Goal: Download file/media

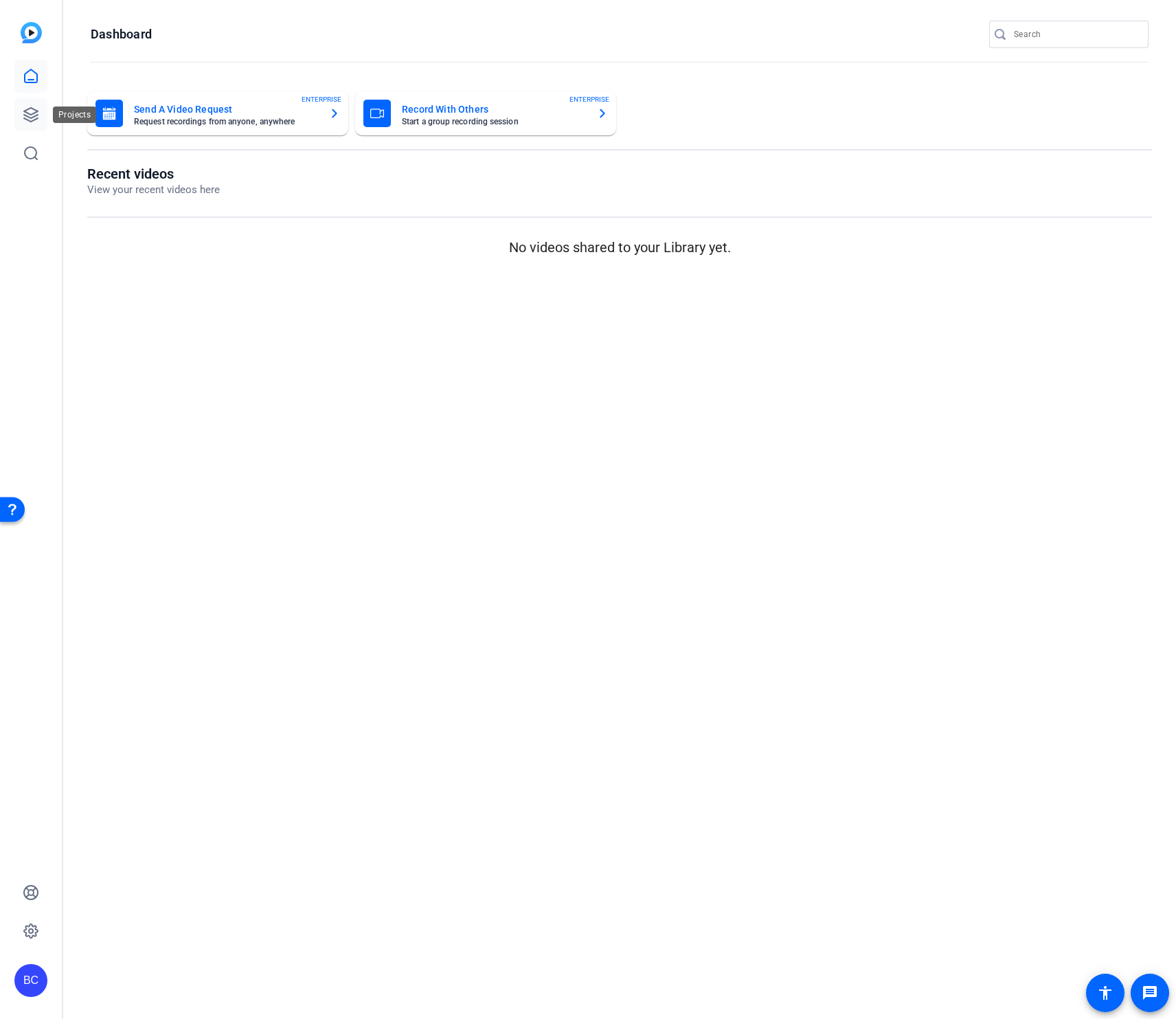
click at [32, 114] on icon at bounding box center [31, 115] width 13 height 13
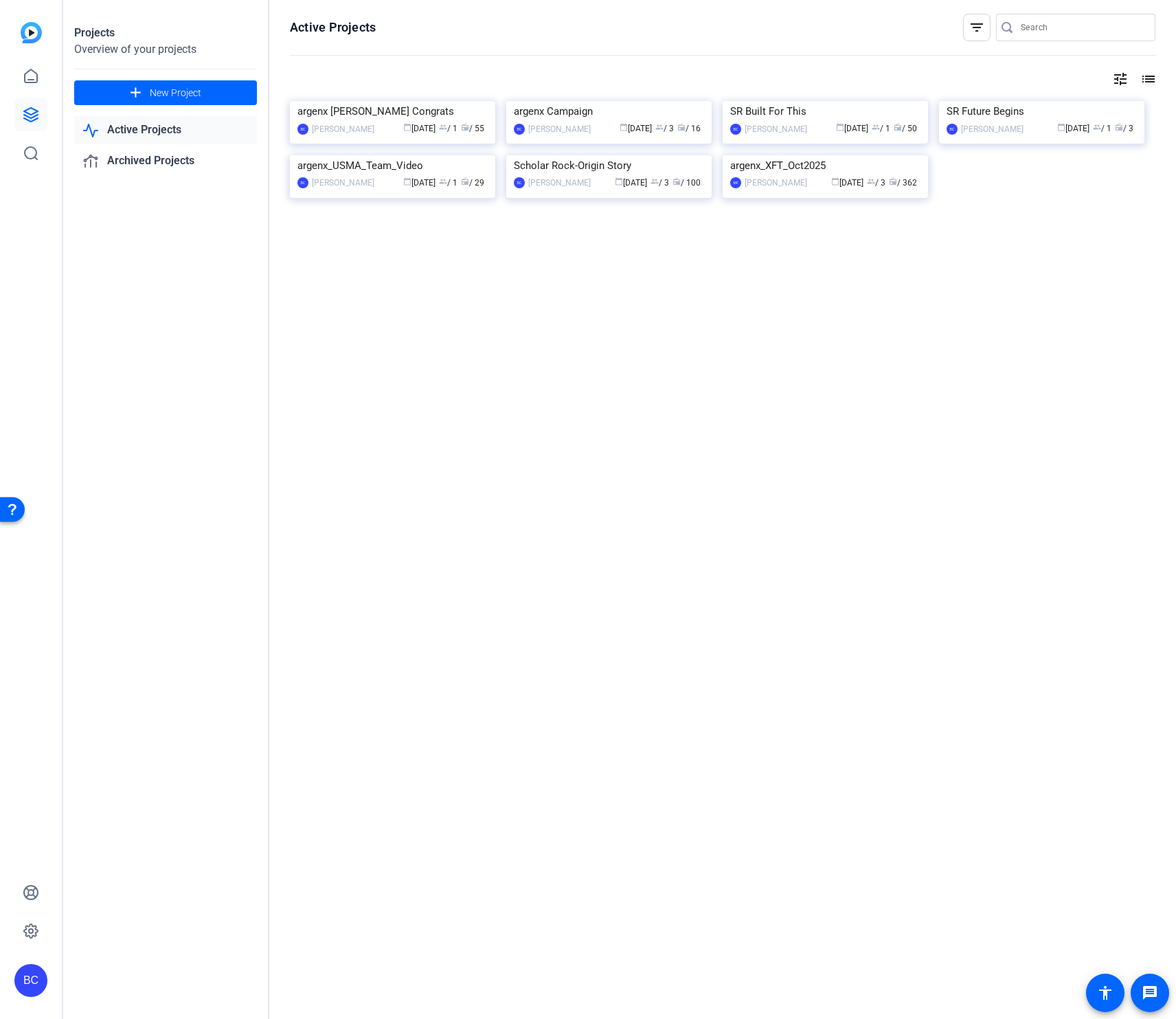
click at [356, 101] on img at bounding box center [393, 101] width 205 height 0
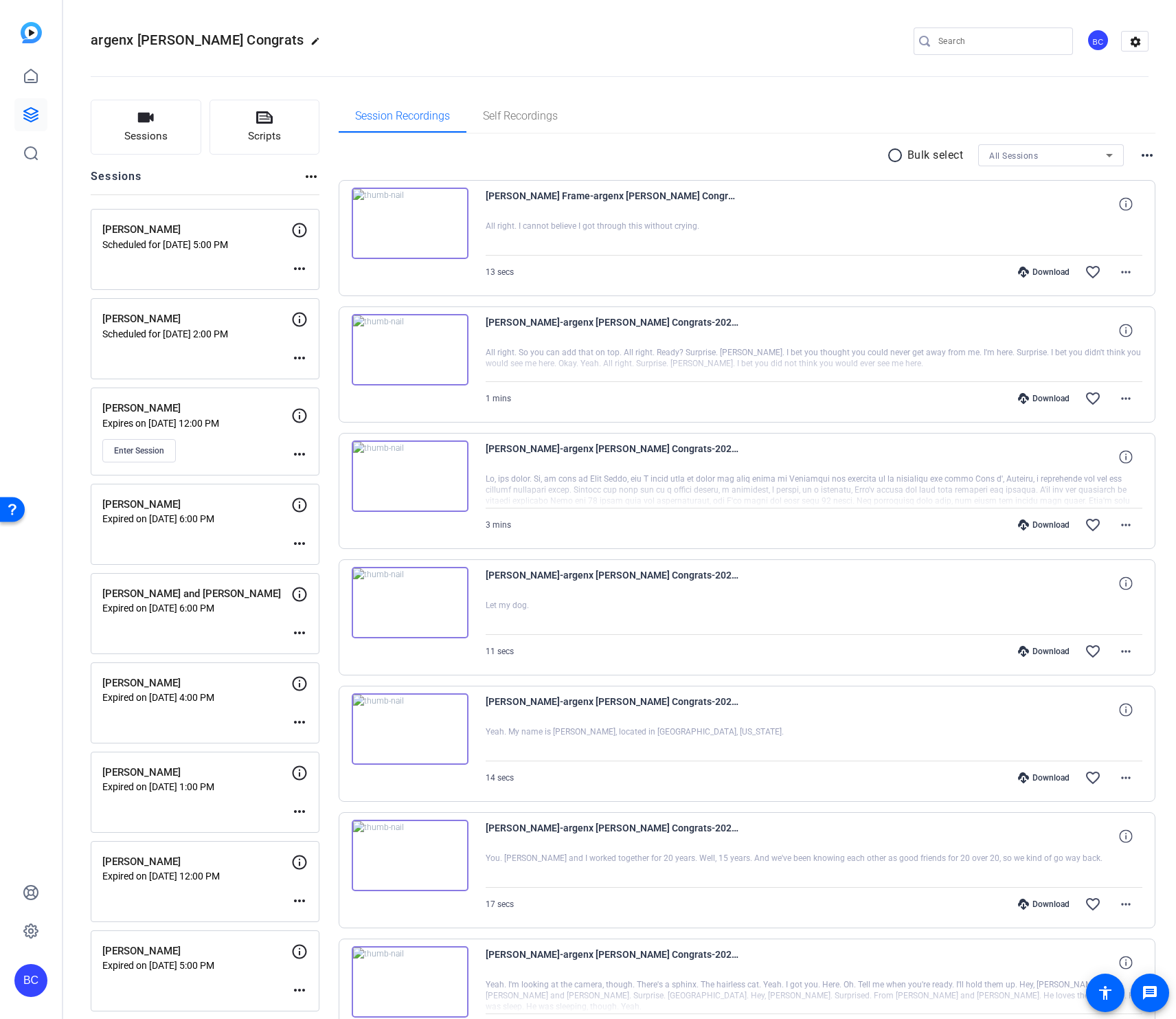
click at [1055, 157] on div "All Sessions" at bounding box center [1048, 156] width 117 height 17
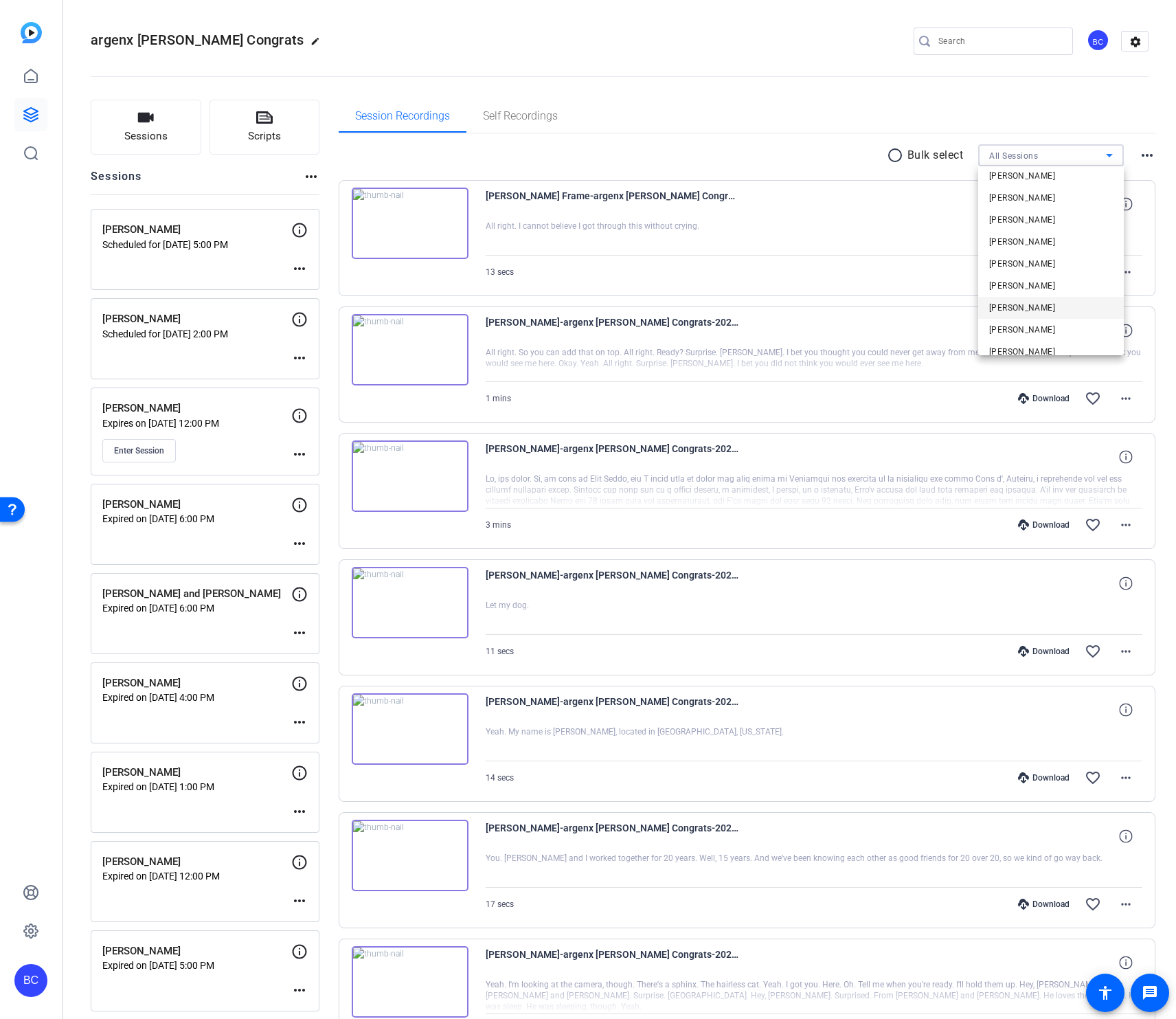
scroll to position [182, 0]
click at [1038, 224] on mat-option "[PERSON_NAME]" at bounding box center [1051, 220] width 146 height 22
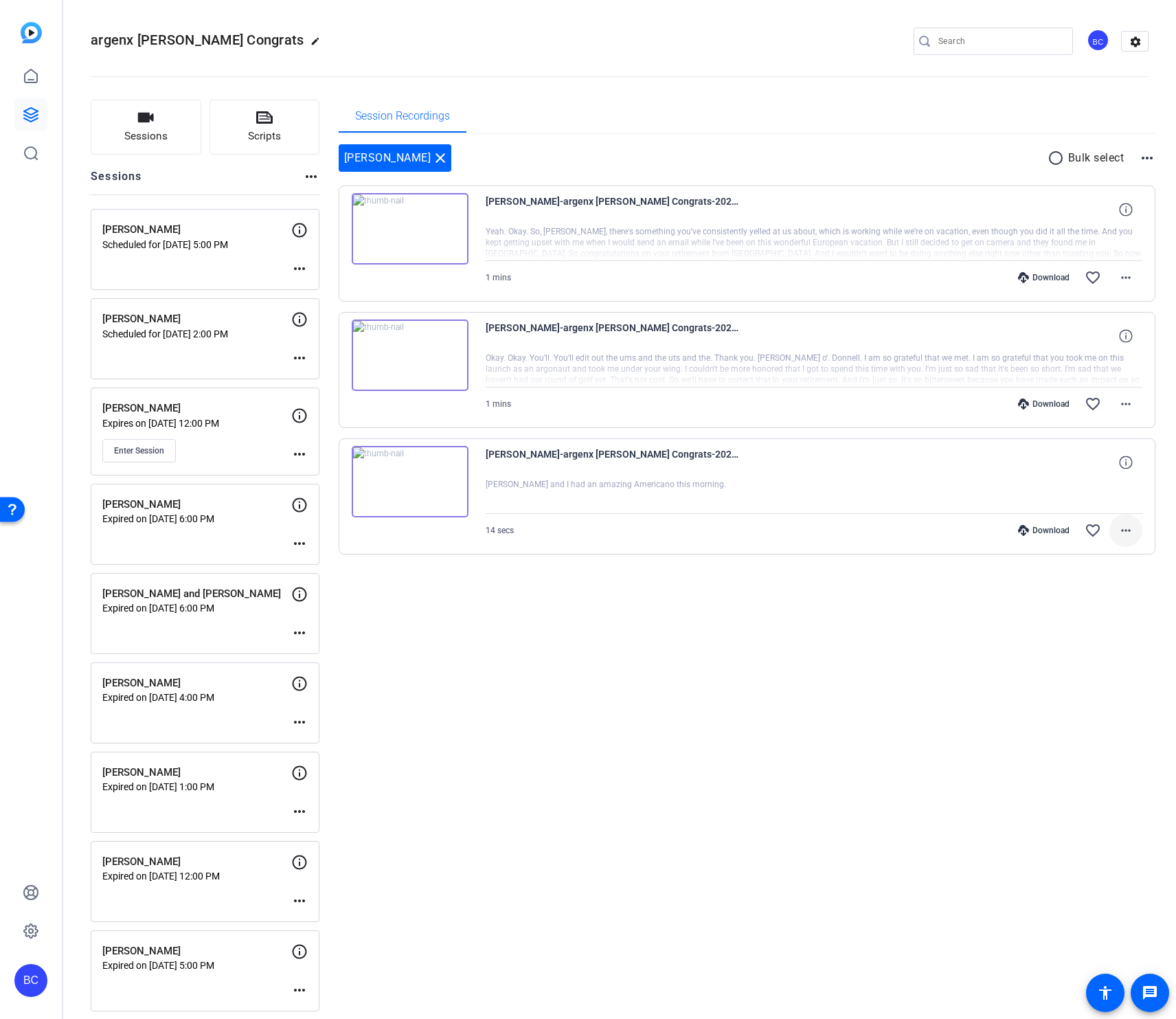
click at [1122, 531] on mat-icon "more_horiz" at bounding box center [1125, 530] width 16 height 16
click at [1107, 560] on span "Download Original" at bounding box center [1090, 558] width 82 height 16
